Goal: Task Accomplishment & Management: Use online tool/utility

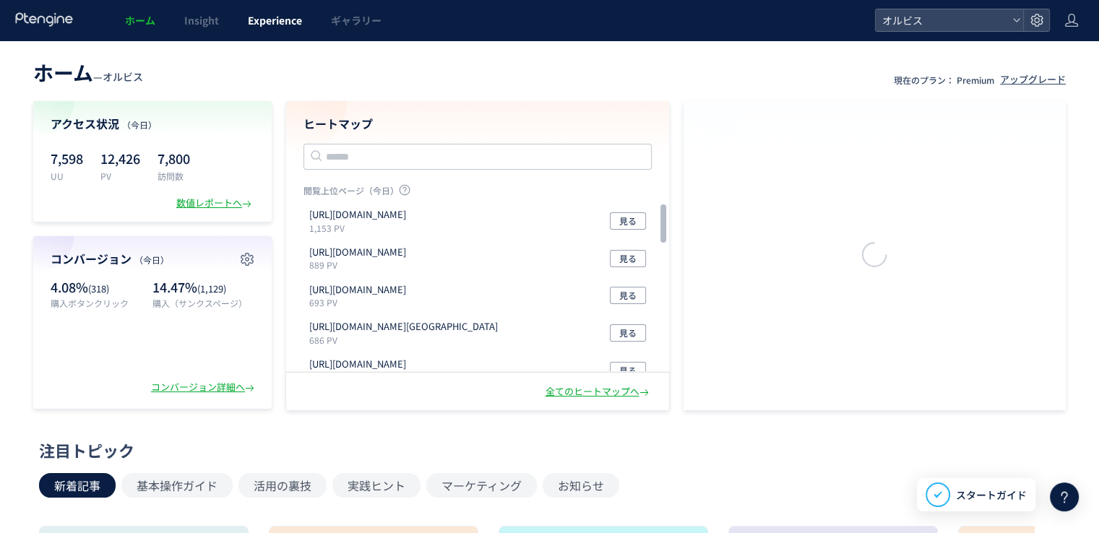
click at [279, 20] on span "Experience" at bounding box center [275, 20] width 54 height 14
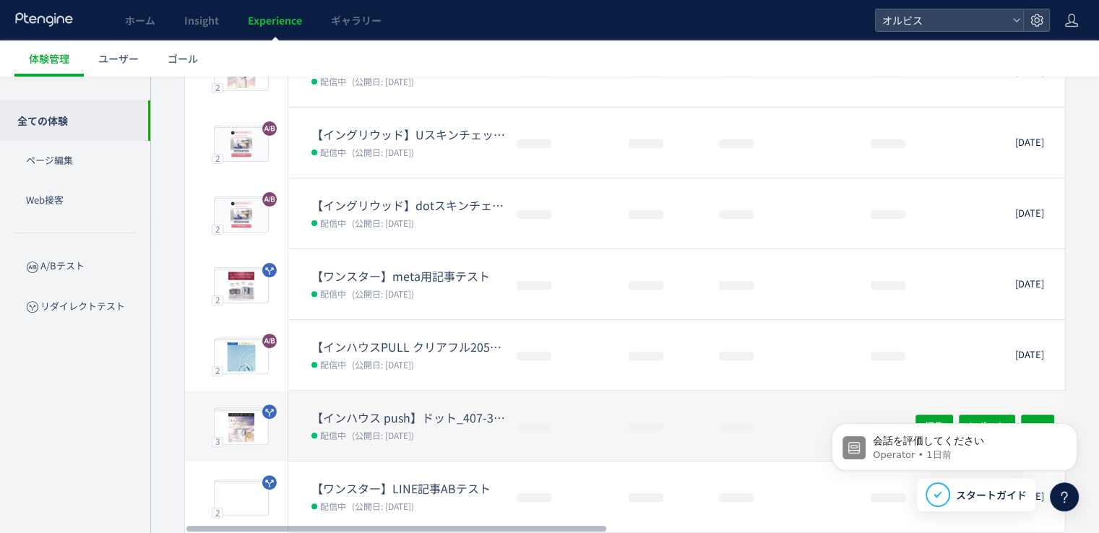
scroll to position [464, 0]
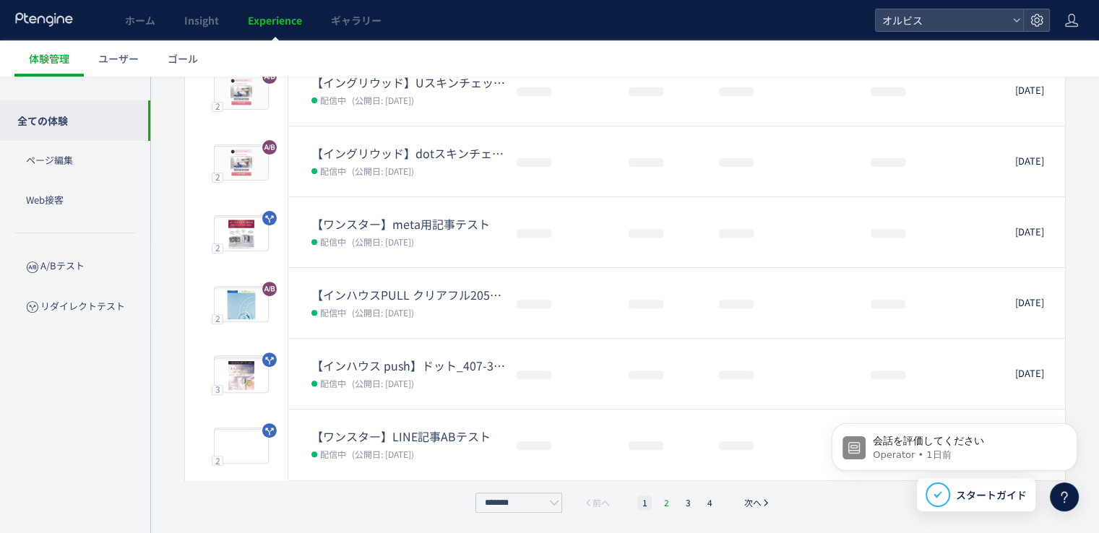
click at [663, 499] on li "2" at bounding box center [666, 503] width 14 height 14
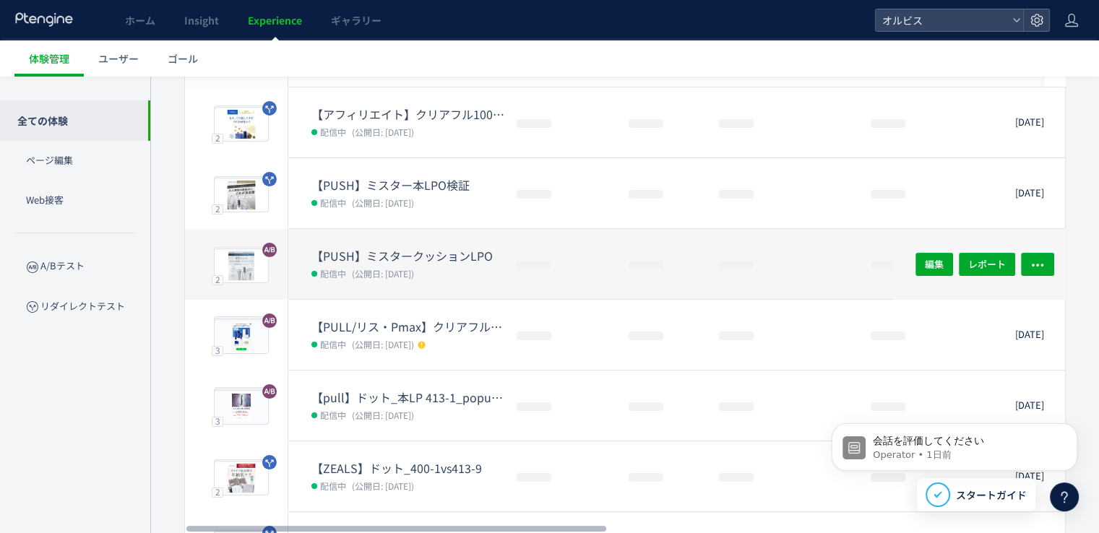
scroll to position [217, 0]
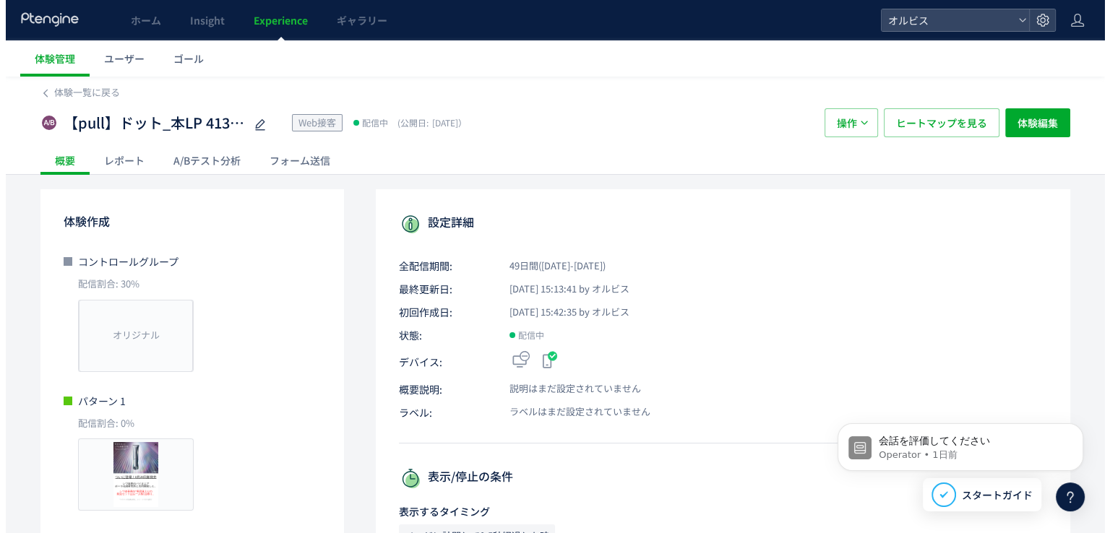
scroll to position [217, 0]
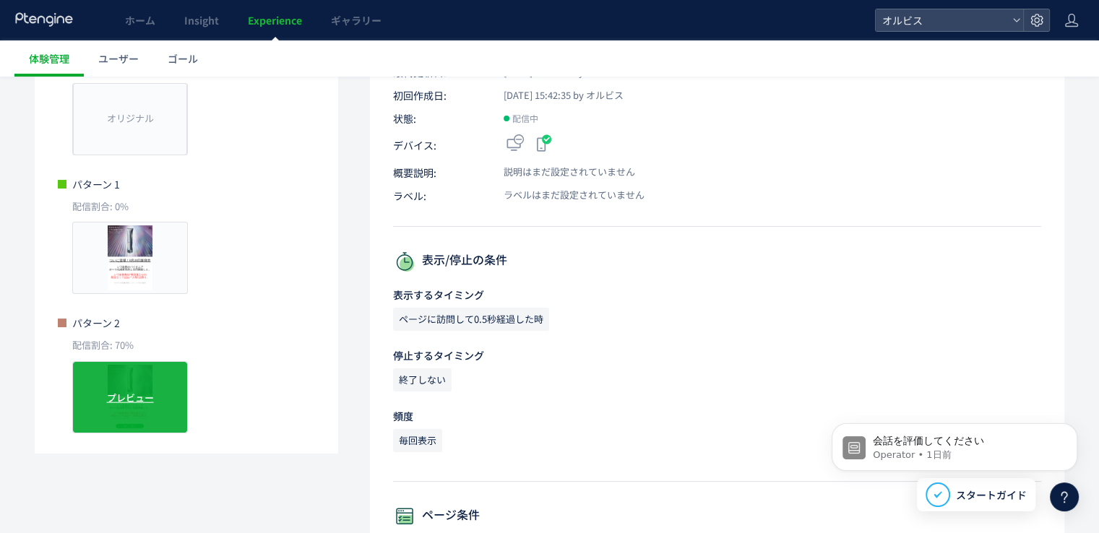
click at [136, 380] on div "プレビュー" at bounding box center [130, 397] width 116 height 72
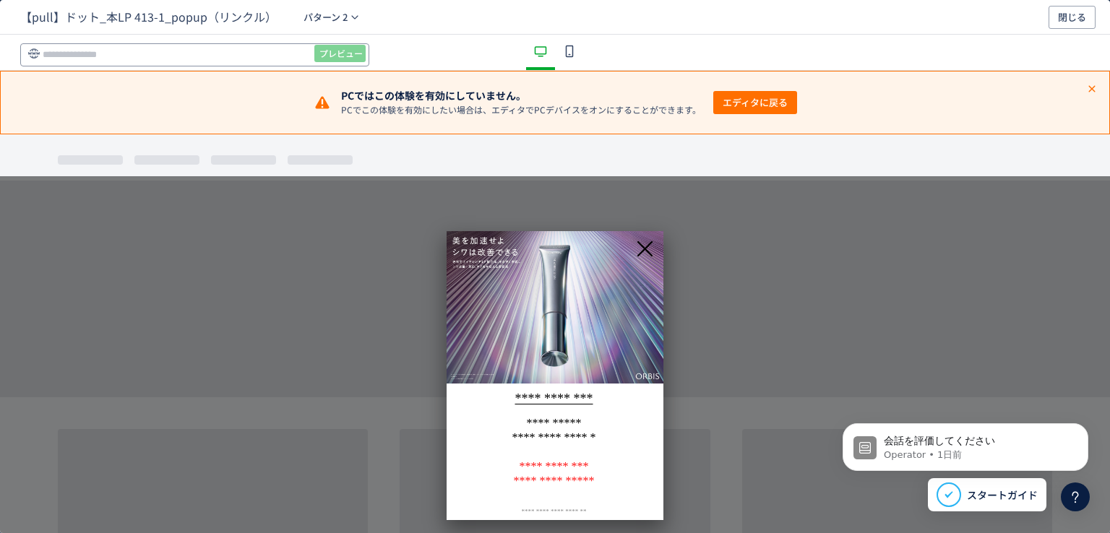
click at [171, 56] on input "dialog" at bounding box center [194, 54] width 349 height 23
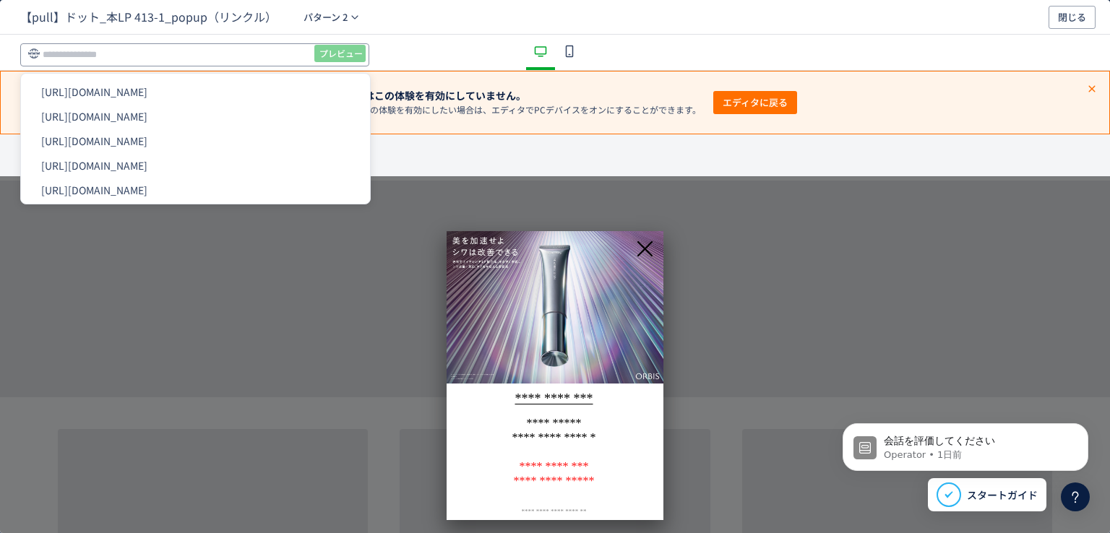
paste input "**********"
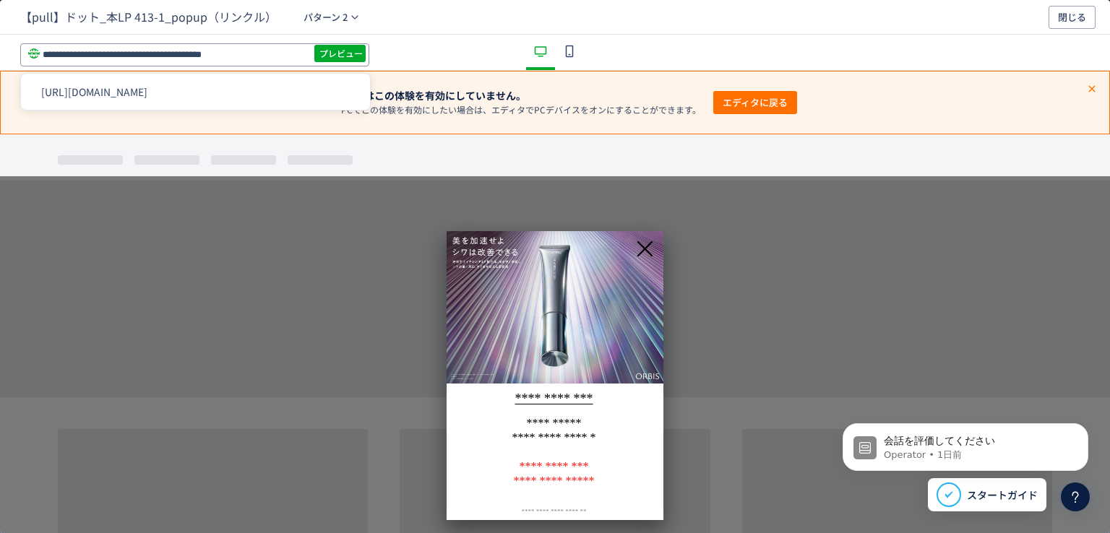
click at [331, 43] on input "**********" at bounding box center [194, 54] width 349 height 23
type input "**********"
click at [334, 59] on span "プレビュー" at bounding box center [340, 53] width 43 height 23
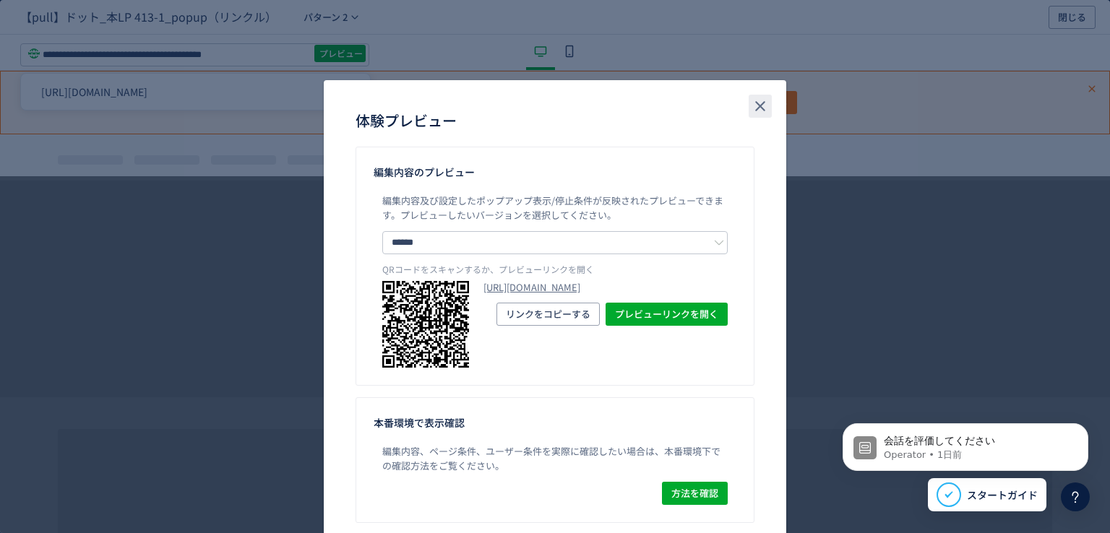
click at [756, 108] on icon "close" at bounding box center [760, 106] width 17 height 17
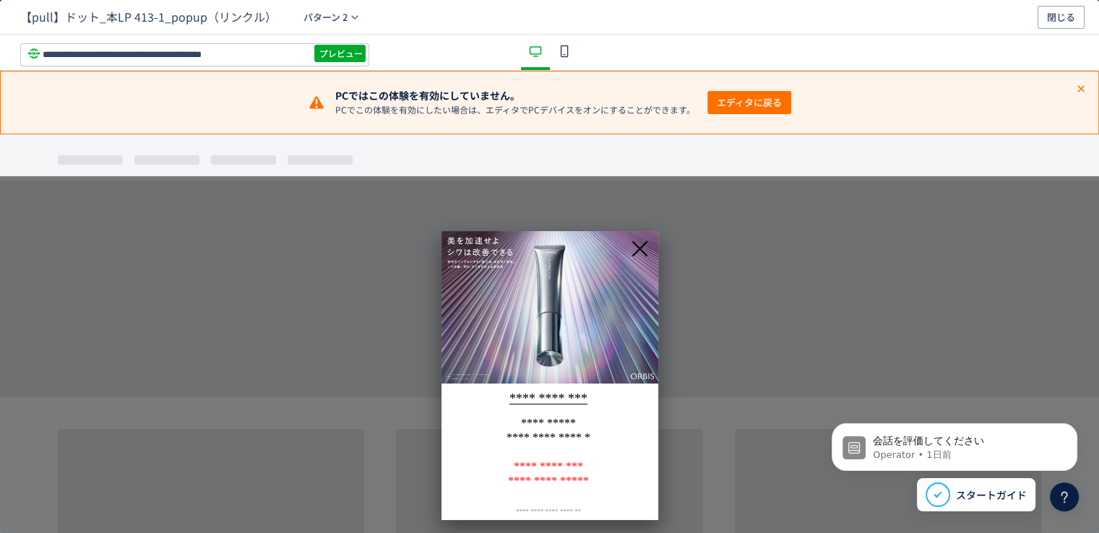
click at [562, 51] on icon "dialog" at bounding box center [564, 51] width 17 height 17
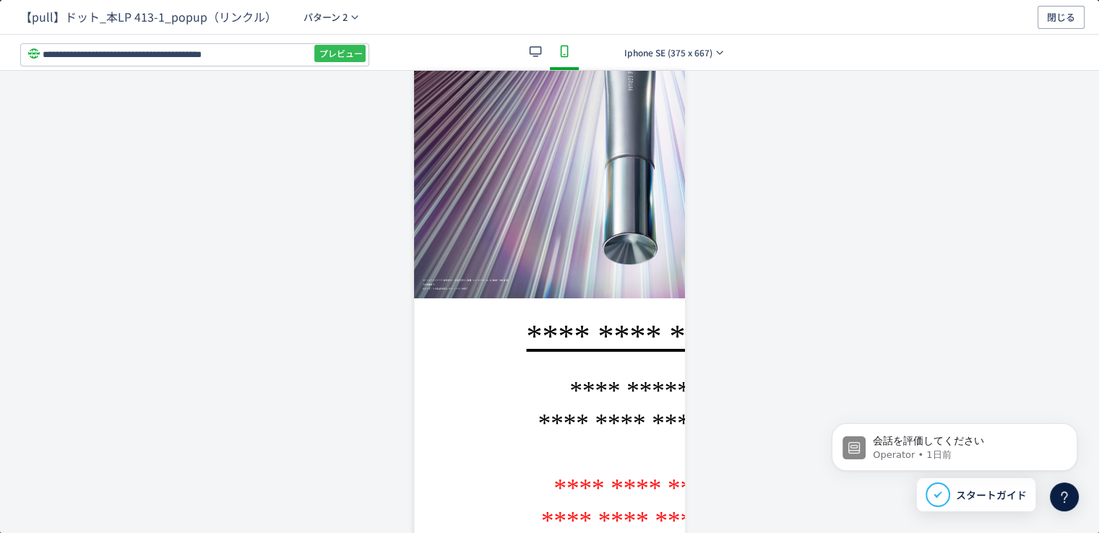
click at [329, 60] on span "プレビュー" at bounding box center [340, 53] width 43 height 23
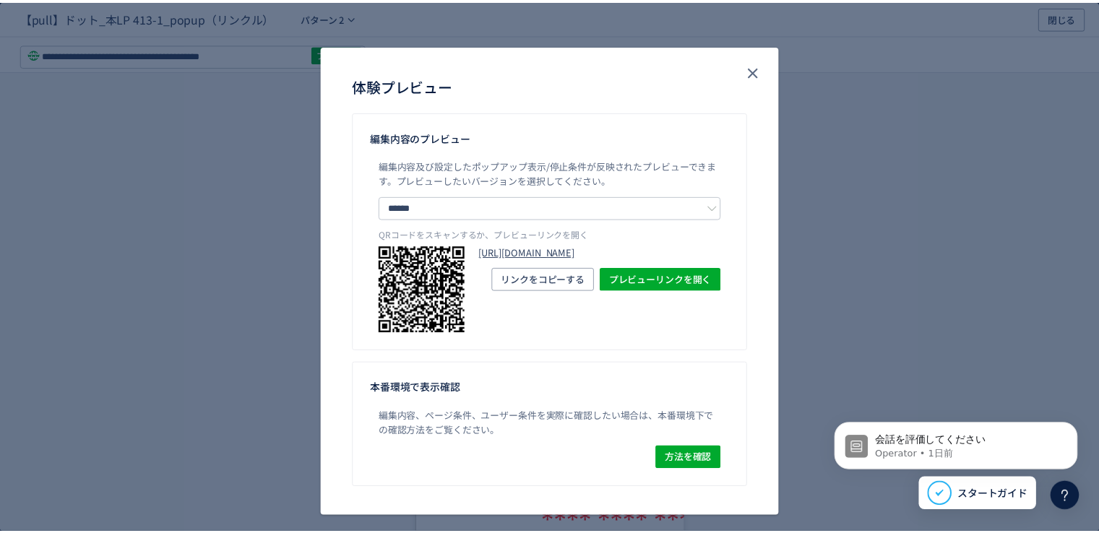
scroll to position [54, 0]
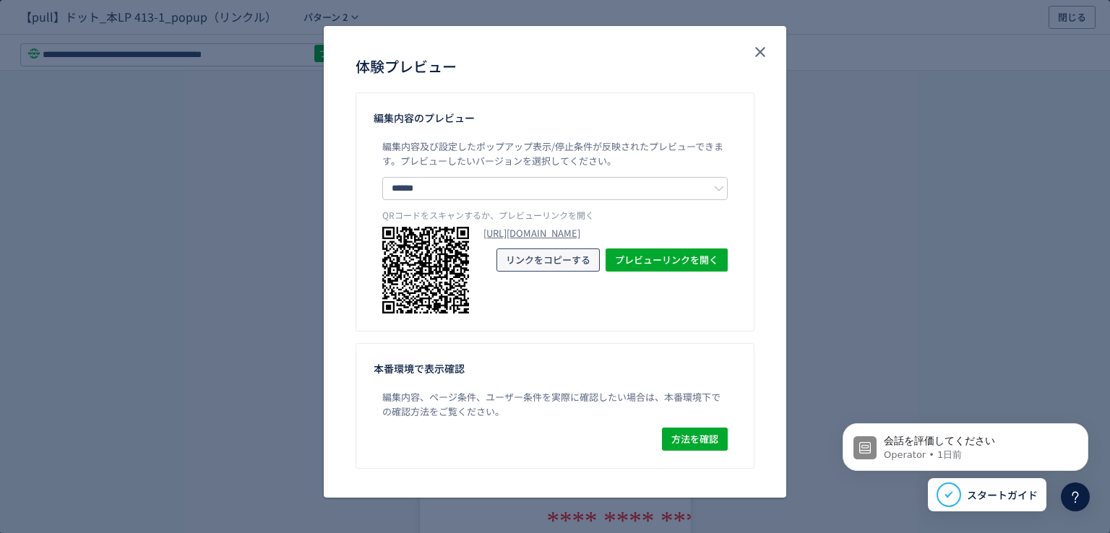
click at [562, 272] on span "リンクをコピーする" at bounding box center [548, 260] width 85 height 23
drag, startPoint x: 758, startPoint y: 54, endPoint x: 72, endPoint y: 85, distance: 686.5
click at [755, 54] on icon "close" at bounding box center [760, 51] width 17 height 17
